Goal: Information Seeking & Learning: Learn about a topic

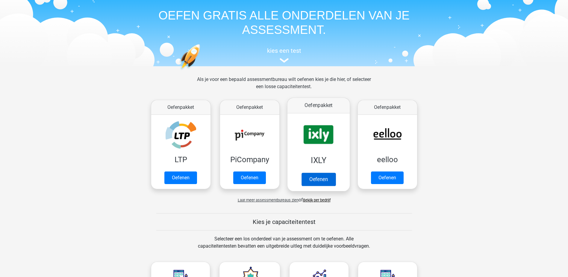
scroll to position [30, 0]
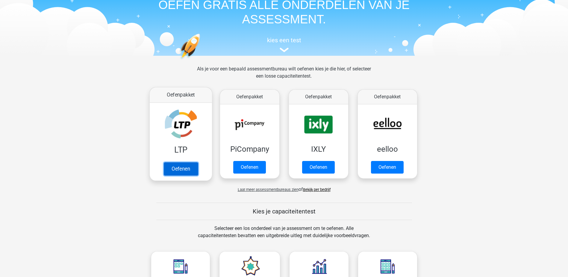
click at [188, 172] on link "Oefenen" at bounding box center [180, 168] width 34 height 13
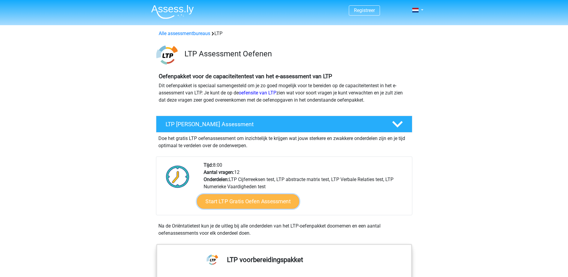
click at [284, 199] on link "Start LTP Gratis Oefen Assessment" at bounding box center [248, 201] width 102 height 14
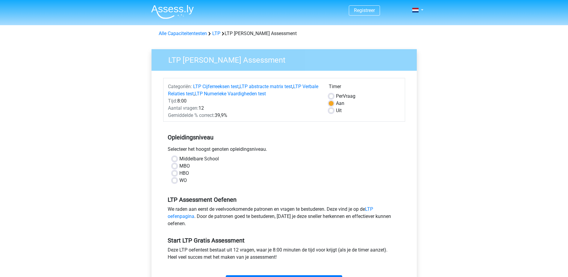
click at [179, 173] on label "HBO" at bounding box center [184, 172] width 10 height 7
click at [175, 173] on input "HBO" at bounding box center [174, 172] width 5 height 6
radio input "true"
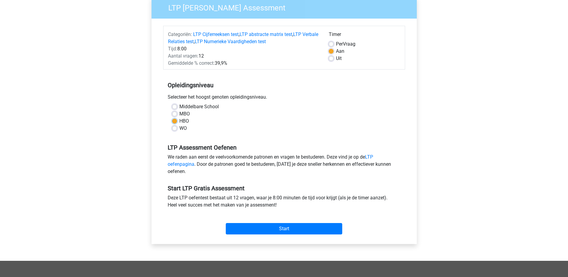
scroll to position [60, 0]
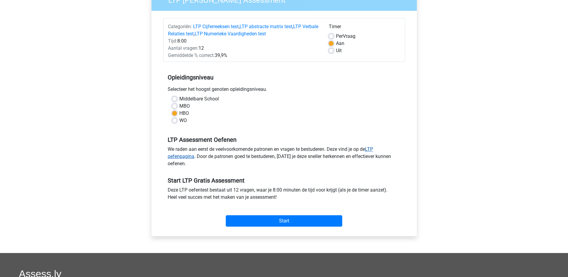
click at [371, 148] on link "LTP oefenpagina" at bounding box center [270, 152] width 205 height 13
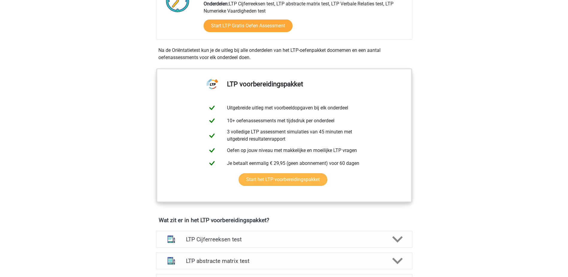
scroll to position [180, 0]
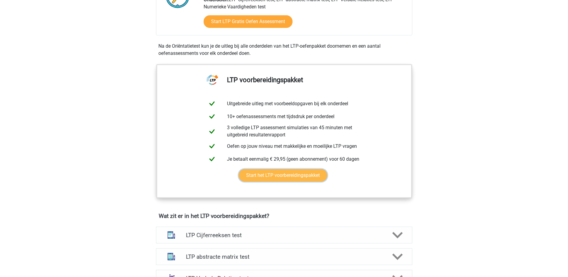
click at [293, 176] on link "Start het LTP voorbereidingspakket" at bounding box center [283, 175] width 89 height 13
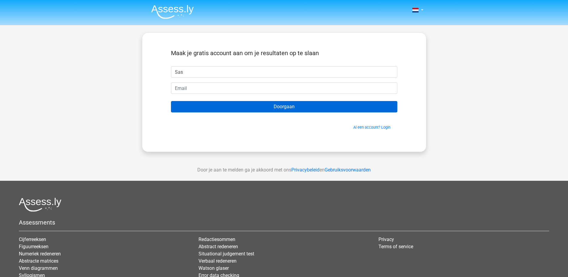
type input "Saskia"
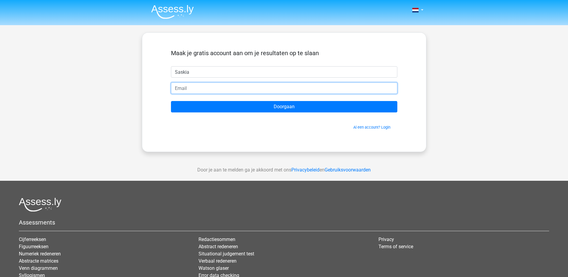
click at [193, 89] on input "email" at bounding box center [284, 87] width 226 height 11
type input "saskia.callebaut@hotmail.com"
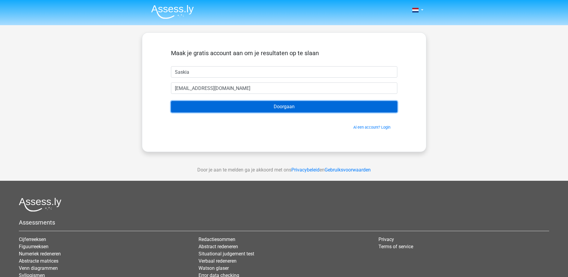
click at [259, 103] on input "Doorgaan" at bounding box center [284, 106] width 226 height 11
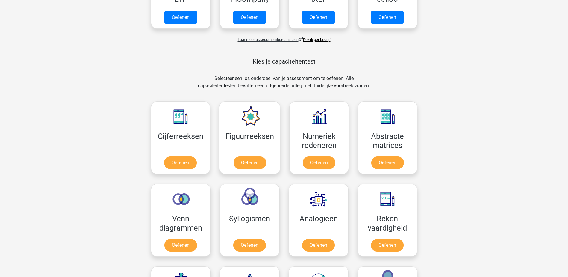
scroll to position [210, 0]
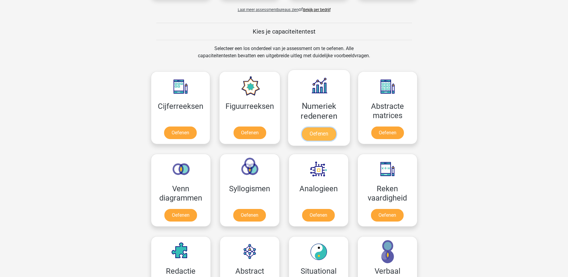
click at [309, 133] on link "Oefenen" at bounding box center [319, 133] width 34 height 13
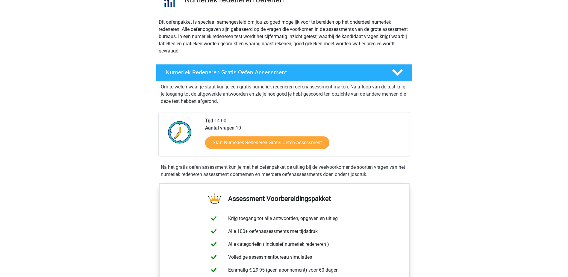
scroll to position [60, 0]
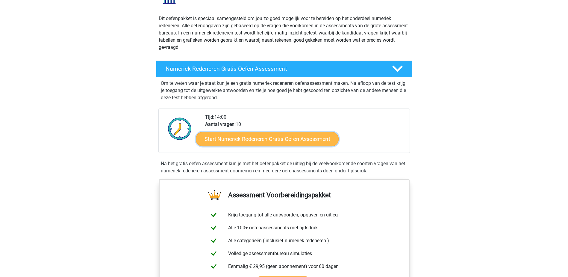
click at [289, 137] on link "Start Numeriek Redeneren Gratis Oefen Assessment" at bounding box center [267, 138] width 143 height 14
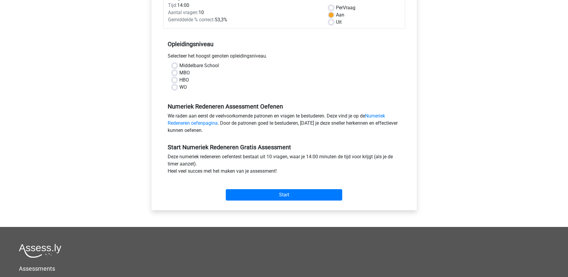
scroll to position [90, 0]
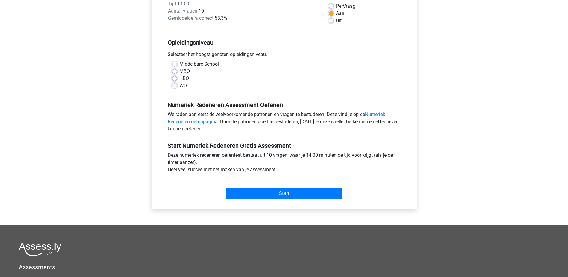
click at [179, 78] on label "HBO" at bounding box center [184, 78] width 10 height 7
click at [175, 78] on input "HBO" at bounding box center [174, 78] width 5 height 6
radio input "true"
drag, startPoint x: 283, startPoint y: 189, endPoint x: 280, endPoint y: 188, distance: 3.6
click at [282, 189] on input "Start" at bounding box center [284, 192] width 116 height 11
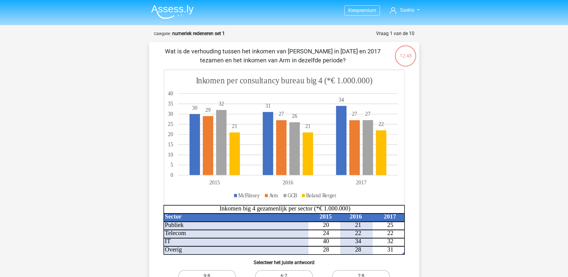
scroll to position [30, 0]
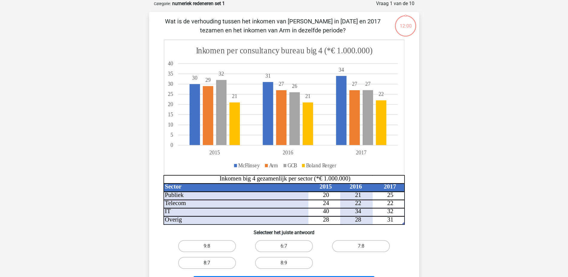
click at [200, 265] on label "8:7" at bounding box center [207, 263] width 58 height 12
click at [207, 265] on input "8:7" at bounding box center [209, 265] width 4 height 4
radio input "true"
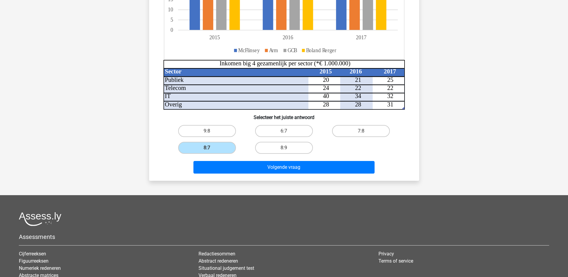
scroll to position [150, 0]
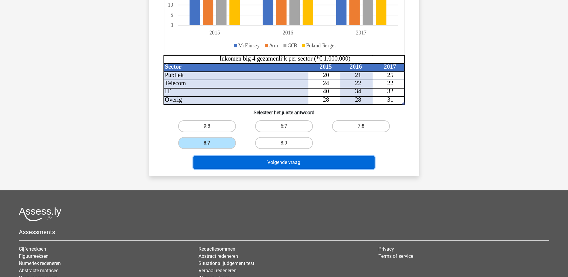
click at [317, 161] on button "Volgende vraag" at bounding box center [283, 162] width 181 height 13
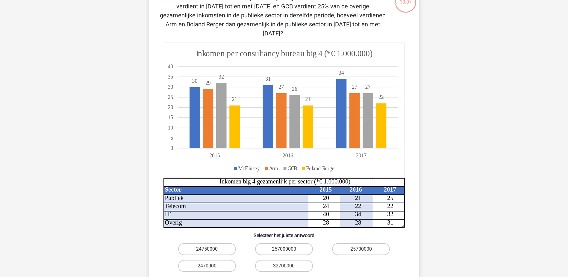
scroll to position [90, 0]
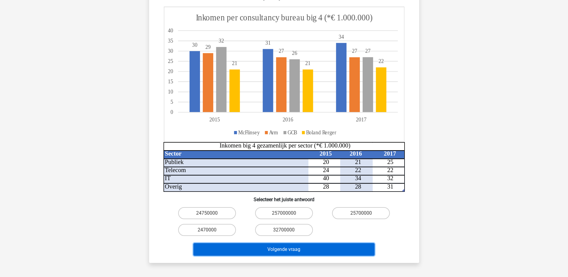
click at [284, 243] on button "Volgende vraag" at bounding box center [283, 249] width 181 height 13
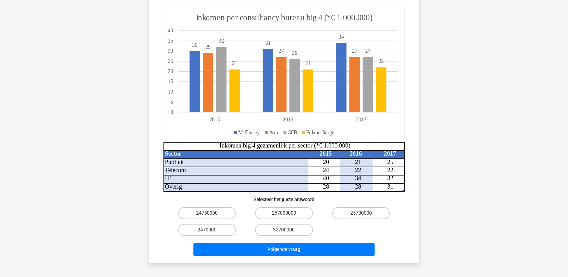
drag, startPoint x: 296, startPoint y: 203, endPoint x: 302, endPoint y: 212, distance: 10.5
click at [296, 207] on label "257000000" at bounding box center [284, 213] width 58 height 12
click at [288, 213] on input "257000000" at bounding box center [286, 215] width 4 height 4
radio input "true"
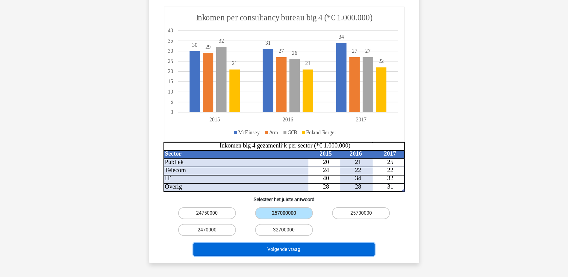
click at [308, 243] on button "Volgende vraag" at bounding box center [283, 249] width 181 height 13
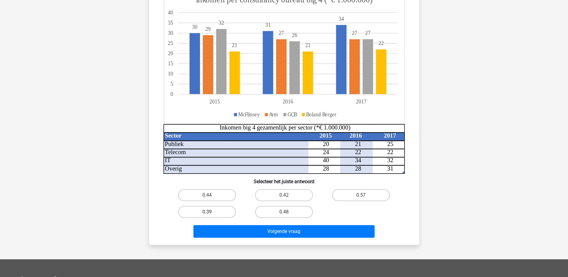
click at [217, 214] on label "0.39" at bounding box center [207, 212] width 58 height 12
click at [211, 214] on input "0.39" at bounding box center [209, 214] width 4 height 4
radio input "true"
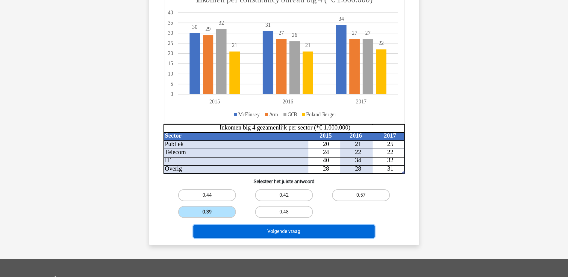
click at [272, 232] on button "Volgende vraag" at bounding box center [283, 231] width 181 height 13
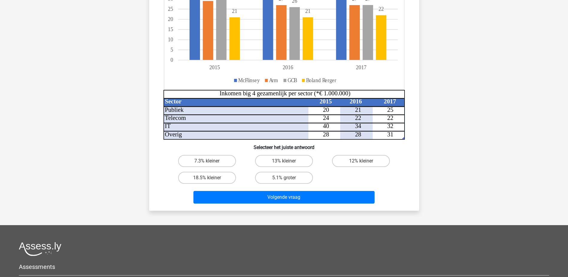
scroll to position [120, 0]
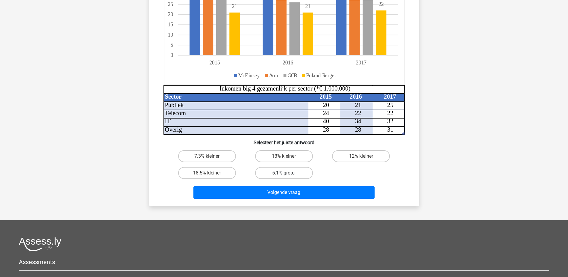
drag, startPoint x: 299, startPoint y: 172, endPoint x: 302, endPoint y: 178, distance: 6.6
click at [299, 172] on label "5.1% groter" at bounding box center [284, 173] width 58 height 12
click at [288, 173] on input "5.1% groter" at bounding box center [286, 175] width 4 height 4
radio input "true"
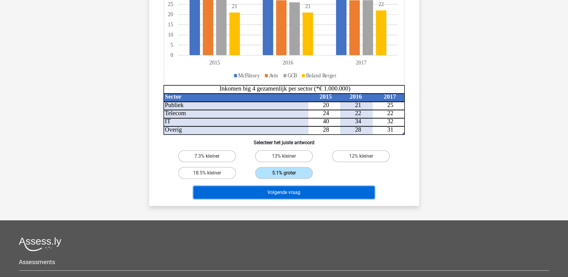
click at [302, 189] on button "Volgende vraag" at bounding box center [283, 192] width 181 height 13
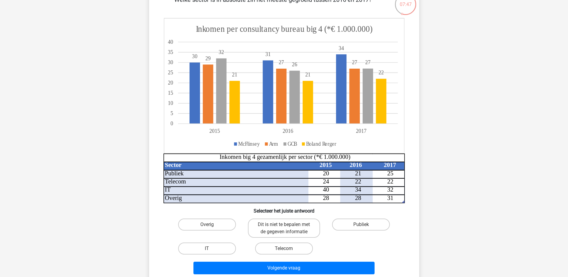
scroll to position [60, 0]
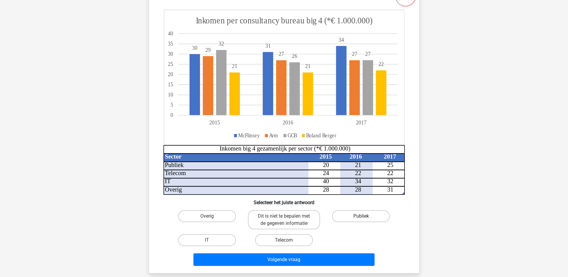
click at [346, 216] on label "Publiek" at bounding box center [361, 216] width 58 height 12
click at [361, 216] on input "Publiek" at bounding box center [363, 218] width 4 height 4
radio input "true"
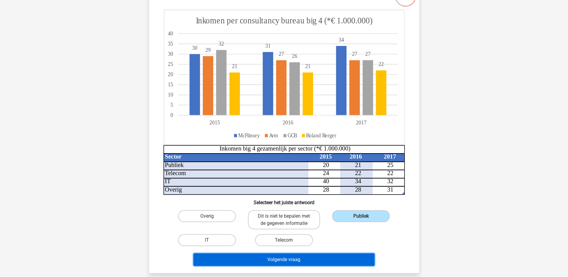
click at [335, 262] on button "Volgende vraag" at bounding box center [283, 259] width 181 height 13
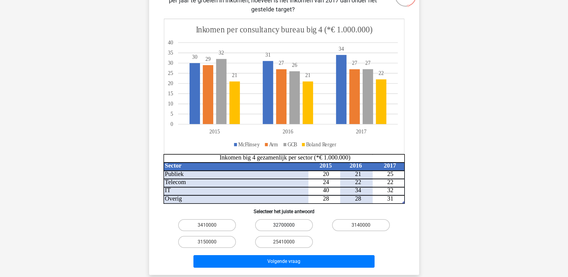
click at [301, 224] on label "32700000" at bounding box center [284, 225] width 58 height 12
click at [288, 225] on input "32700000" at bounding box center [286, 227] width 4 height 4
radio input "true"
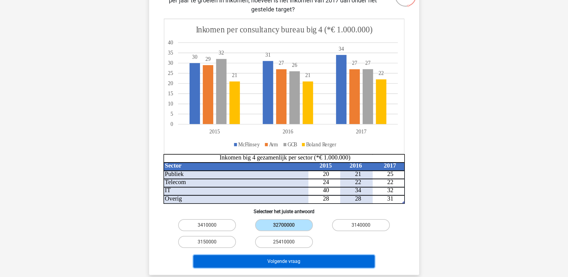
click at [311, 261] on button "Volgende vraag" at bounding box center [283, 261] width 181 height 13
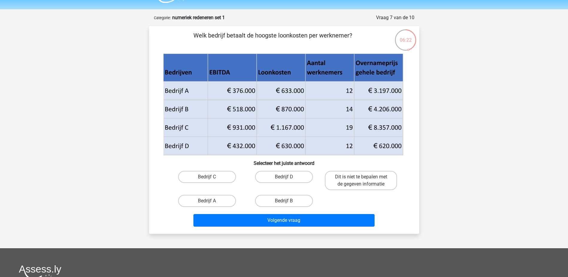
scroll to position [30, 0]
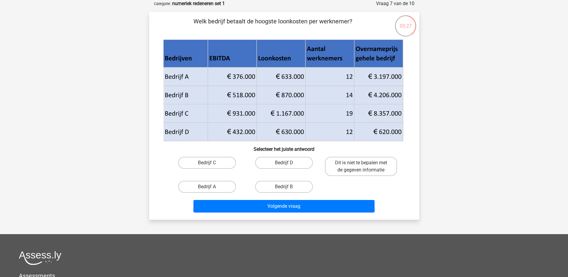
click at [292, 96] on icon at bounding box center [283, 85] width 240 height 37
click at [290, 184] on label "Bedrijf B" at bounding box center [284, 187] width 58 height 12
click at [288, 187] on input "Bedrijf B" at bounding box center [286, 189] width 4 height 4
radio input "true"
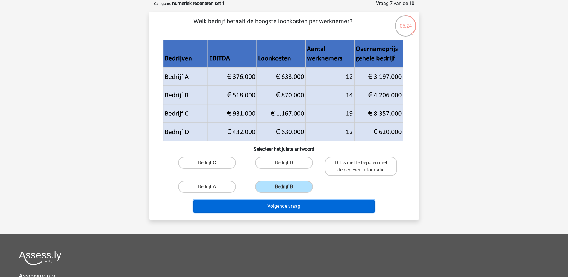
click at [295, 210] on button "Volgende vraag" at bounding box center [283, 206] width 181 height 13
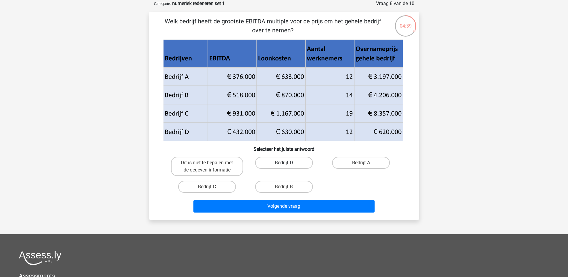
click at [301, 166] on label "Bedrijf D" at bounding box center [284, 163] width 58 height 12
click at [288, 166] on input "Bedrijf D" at bounding box center [286, 165] width 4 height 4
radio input "true"
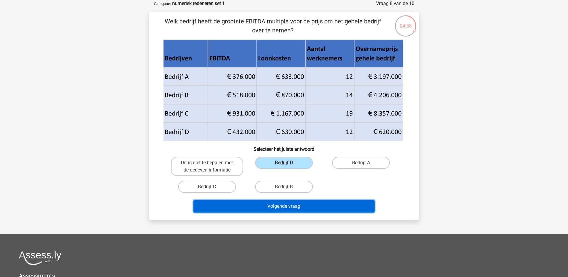
click at [301, 205] on button "Volgende vraag" at bounding box center [283, 206] width 181 height 13
